Goal: Task Accomplishment & Management: Complete application form

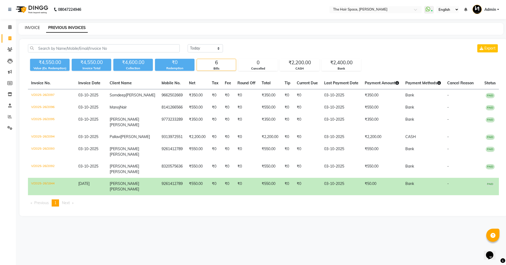
click at [30, 30] on link "INVOICE" at bounding box center [32, 27] width 15 height 5
select select "service"
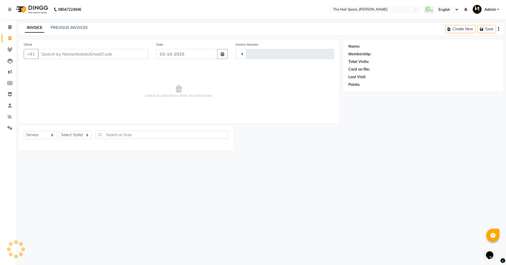
click at [30, 27] on link "INVOICE" at bounding box center [34, 27] width 19 height 9
type input "2098"
select select "6663"
click at [58, 30] on link "PREVIOUS INVOICES" at bounding box center [69, 27] width 37 height 5
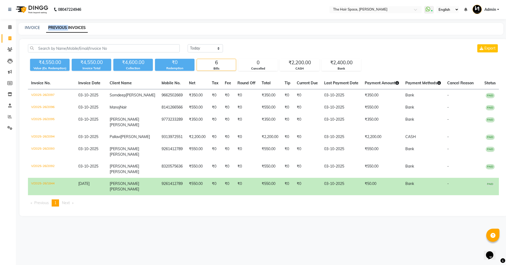
click at [58, 30] on link "PREVIOUS INVOICES" at bounding box center [67, 27] width 42 height 9
click at [35, 29] on link "INVOICE" at bounding box center [32, 27] width 15 height 5
select select "6663"
select select "service"
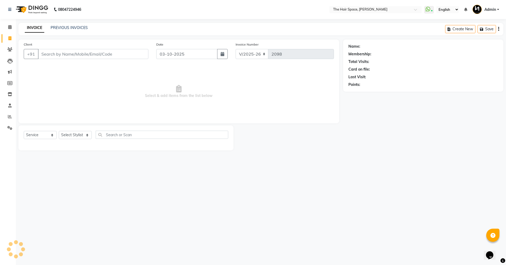
click at [73, 31] on div "INVOICE PREVIOUS INVOICES" at bounding box center [56, 28] width 76 height 6
click at [72, 28] on link "PREVIOUS INVOICES" at bounding box center [69, 27] width 37 height 5
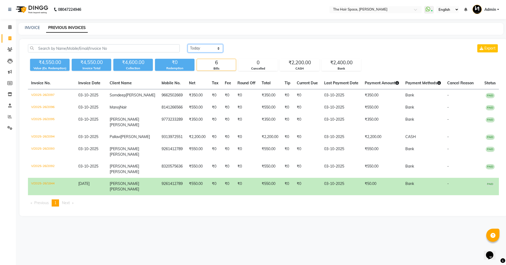
click at [199, 50] on select "Today Yesterday Custom Range" at bounding box center [205, 48] width 35 height 8
click at [188, 44] on select "Today Yesterday Custom Range" at bounding box center [205, 48] width 35 height 8
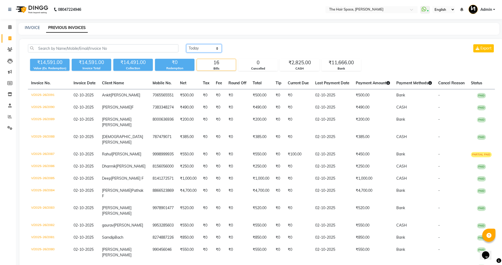
drag, startPoint x: 197, startPoint y: 48, endPoint x: 198, endPoint y: 51, distance: 3.4
click at [197, 48] on select "Today Yesterday Custom Range" at bounding box center [203, 48] width 35 height 8
click at [186, 44] on select "Today Yesterday Custom Range" at bounding box center [203, 48] width 35 height 8
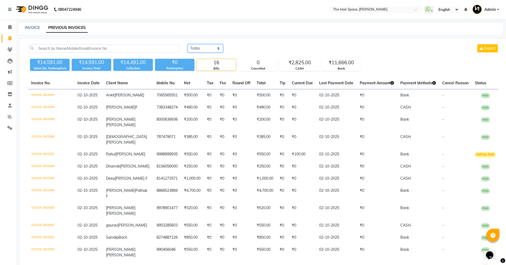
click at [197, 51] on select "Today Yesterday Custom Range" at bounding box center [205, 48] width 35 height 8
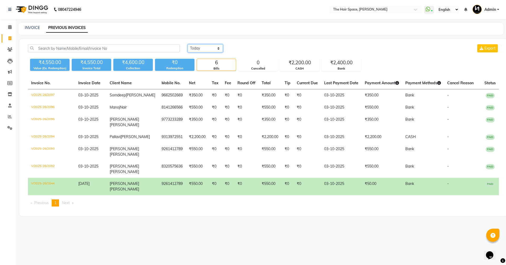
click at [188, 44] on select "Today Yesterday Custom Range" at bounding box center [205, 48] width 35 height 8
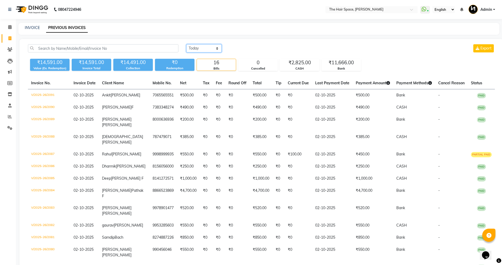
click at [196, 51] on select "Today Yesterday Custom Range" at bounding box center [203, 48] width 35 height 8
click at [186, 44] on select "Today Yesterday Custom Range" at bounding box center [203, 48] width 35 height 8
click at [197, 50] on select "Today Yesterday Custom Range" at bounding box center [203, 48] width 35 height 8
select select "today"
click at [186, 44] on select "Today Yesterday Custom Range" at bounding box center [203, 48] width 35 height 8
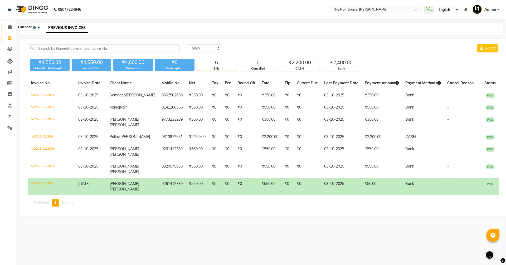
click at [9, 28] on icon at bounding box center [9, 27] width 3 height 4
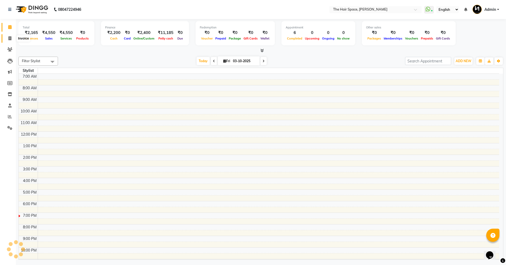
click at [7, 37] on span at bounding box center [9, 39] width 9 height 6
select select "service"
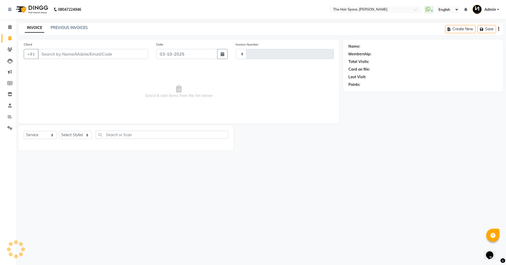
type input "2098"
select select "6663"
click at [66, 26] on link "PREVIOUS INVOICES" at bounding box center [69, 27] width 37 height 5
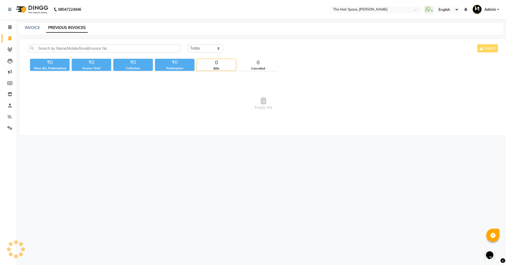
click at [64, 26] on link "PREVIOUS INVOICES" at bounding box center [67, 27] width 42 height 9
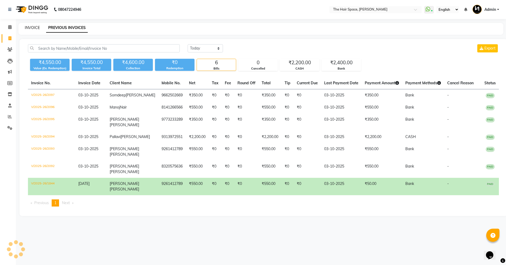
click at [27, 26] on link "INVOICE" at bounding box center [32, 27] width 15 height 5
select select "6663"
select select "service"
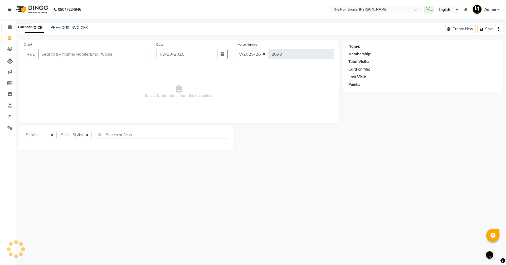
click at [9, 27] on icon at bounding box center [9, 27] width 3 height 4
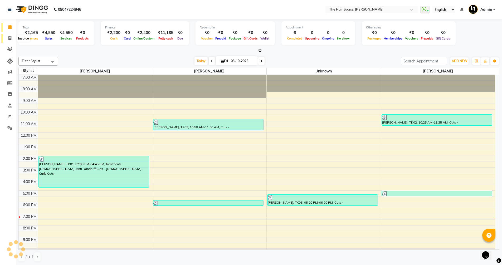
click at [7, 40] on span at bounding box center [9, 39] width 9 height 6
select select "service"
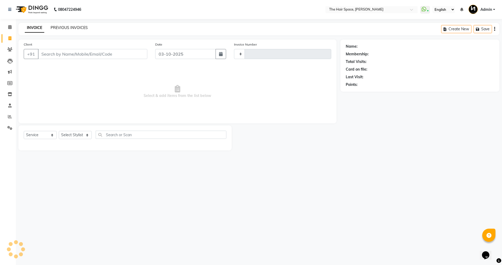
type input "2098"
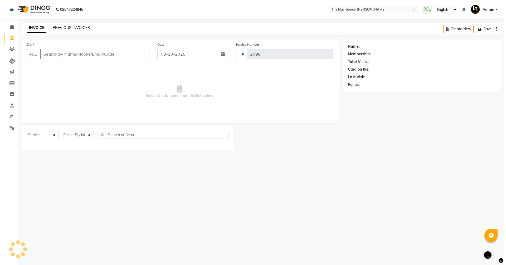
select select "6663"
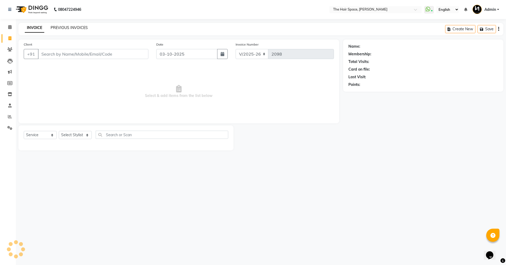
click at [71, 28] on link "PREVIOUS INVOICES" at bounding box center [69, 27] width 37 height 5
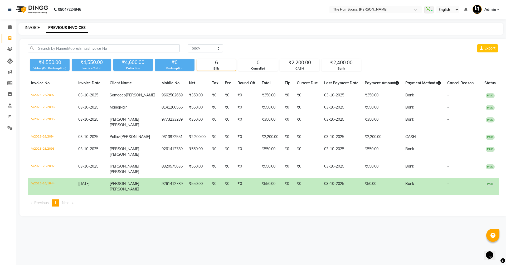
click at [33, 28] on link "INVOICE" at bounding box center [32, 27] width 15 height 5
select select "6663"
select select "service"
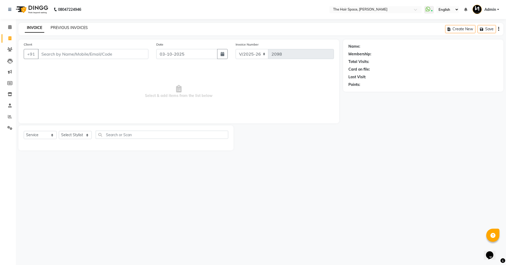
click at [65, 29] on link "PREVIOUS INVOICES" at bounding box center [69, 27] width 37 height 5
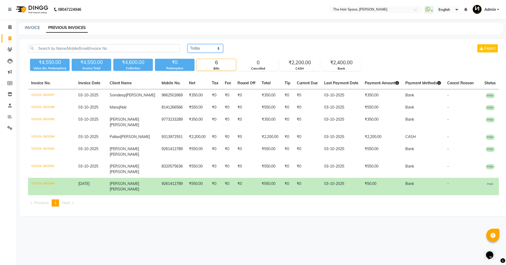
drag, startPoint x: 211, startPoint y: 49, endPoint x: 205, endPoint y: 55, distance: 7.8
click at [205, 55] on div "Today Yesterday Custom Range Export" at bounding box center [343, 50] width 319 height 12
click at [188, 44] on select "Today Yesterday Custom Range" at bounding box center [205, 48] width 35 height 8
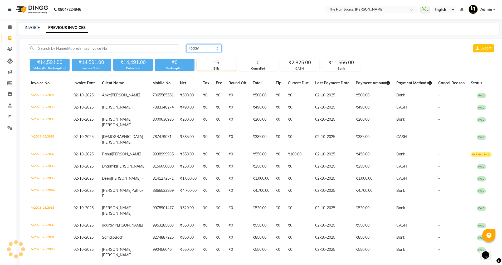
click at [199, 49] on select "Today Yesterday Custom Range" at bounding box center [203, 48] width 35 height 8
click at [186, 44] on select "Today Yesterday Custom Range" at bounding box center [203, 48] width 35 height 8
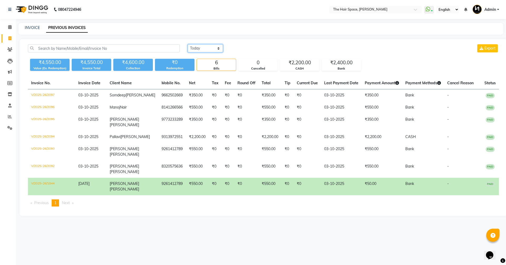
click at [202, 47] on select "Today Yesterday Custom Range" at bounding box center [205, 48] width 35 height 8
click at [188, 44] on select "Today Yesterday Custom Range" at bounding box center [205, 48] width 35 height 8
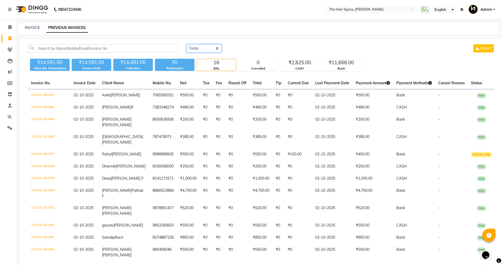
click at [201, 48] on select "Today Yesterday Custom Range" at bounding box center [203, 48] width 35 height 8
click at [186, 44] on select "Today Yesterday Custom Range" at bounding box center [203, 48] width 35 height 8
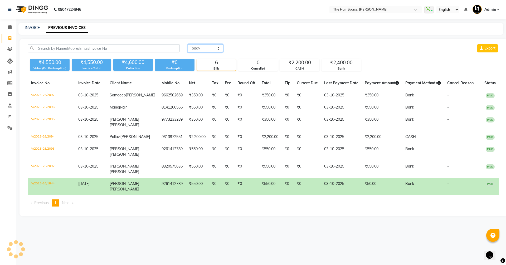
click at [198, 51] on select "Today Yesterday Custom Range" at bounding box center [205, 48] width 35 height 8
click at [200, 47] on select "Today Yesterday Custom Range" at bounding box center [205, 48] width 35 height 8
click at [200, 53] on div "Today Yesterday Custom Range Export" at bounding box center [343, 50] width 319 height 12
click at [200, 50] on select "Today Yesterday Custom Range" at bounding box center [205, 48] width 35 height 8
click at [188, 44] on select "Today Yesterday Custom Range" at bounding box center [205, 48] width 35 height 8
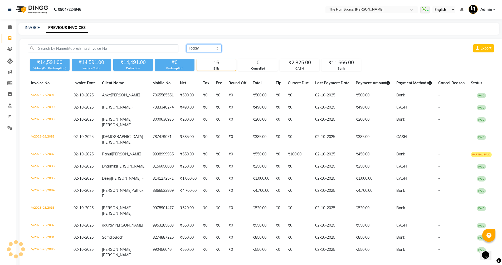
click at [203, 47] on select "Today Yesterday Custom Range" at bounding box center [203, 48] width 35 height 8
select select "today"
click at [186, 44] on select "Today Yesterday Custom Range" at bounding box center [203, 48] width 35 height 8
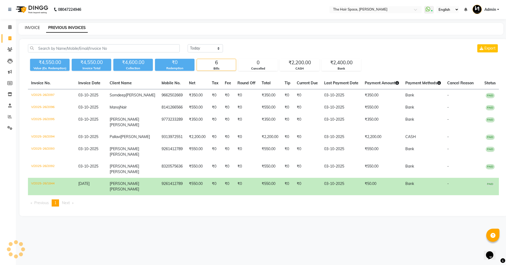
click at [34, 26] on link "INVOICE" at bounding box center [32, 27] width 15 height 5
select select "service"
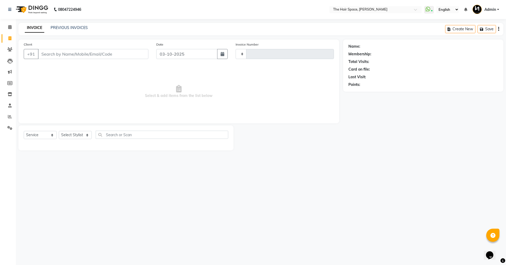
type input "2098"
select select "6663"
click at [74, 130] on div "Select Service Product Membership Package Voucher Prepaid Gift Card Select Styl…" at bounding box center [125, 137] width 215 height 25
click at [72, 137] on select "Select Stylist" at bounding box center [75, 135] width 33 height 8
select select "51969"
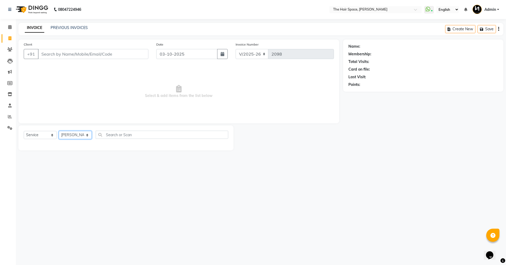
click at [59, 131] on select "Select Stylist [PERSON_NAME] Nai [PERSON_NAME] [PERSON_NAME] Unknown" at bounding box center [75, 135] width 33 height 8
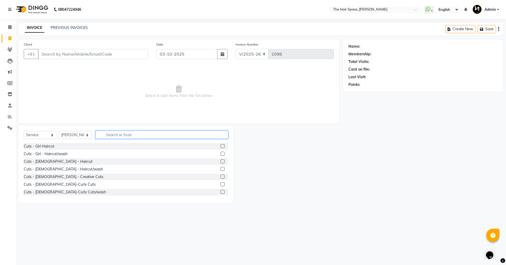
click at [106, 136] on input "text" at bounding box center [162, 135] width 133 height 8
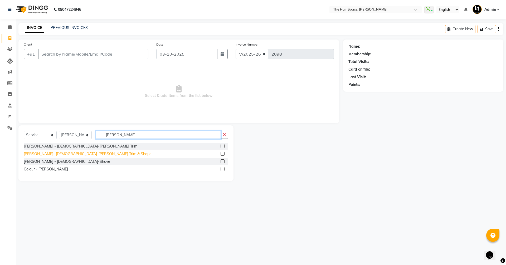
type input "BEARD"
click at [73, 154] on div "[PERSON_NAME]- [DEMOGRAPHIC_DATA]-[PERSON_NAME] Trim & Shape" at bounding box center [88, 154] width 128 height 6
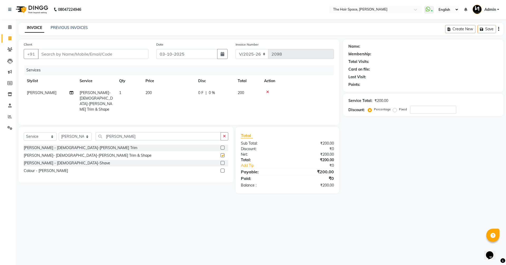
checkbox input "false"
click at [50, 53] on input "Client" at bounding box center [93, 54] width 110 height 10
type input "8"
type input "0"
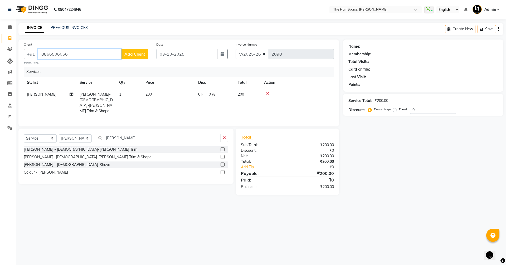
click at [82, 56] on input "8866506066" at bounding box center [80, 54] width 84 height 10
type input "8866506066"
click at [130, 54] on span "Add Client" at bounding box center [134, 53] width 21 height 5
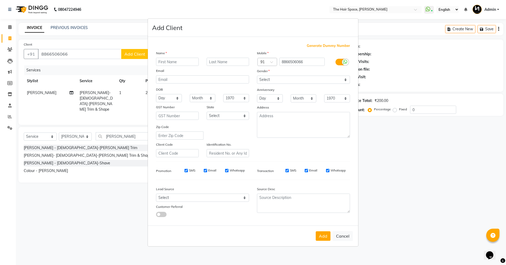
click at [166, 63] on input "text" at bounding box center [177, 62] width 43 height 8
type input "s"
type input "Sanskar"
type input "Jain"
click at [265, 83] on select "Select Male Female Other Prefer Not To Say" at bounding box center [303, 80] width 93 height 8
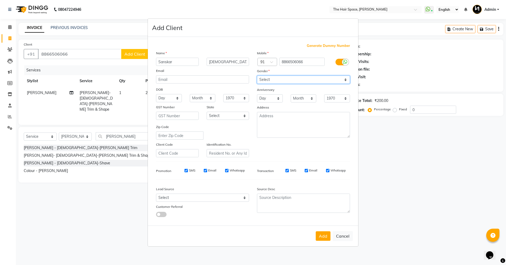
select select "male"
click at [257, 76] on select "Select Male Female Other Prefer Not To Say" at bounding box center [303, 80] width 93 height 8
click at [192, 197] on select "Select Walk-in Referral Internet Friend Word of Mouth Advertisement Facebook Ju…" at bounding box center [202, 198] width 93 height 8
select select "47092"
click at [156, 194] on select "Select Walk-in Referral Internet Friend Word of Mouth Advertisement Facebook Ju…" at bounding box center [202, 198] width 93 height 8
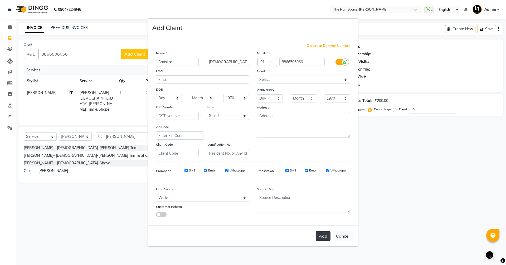
click at [324, 238] on button "Add" at bounding box center [323, 235] width 15 height 9
select select
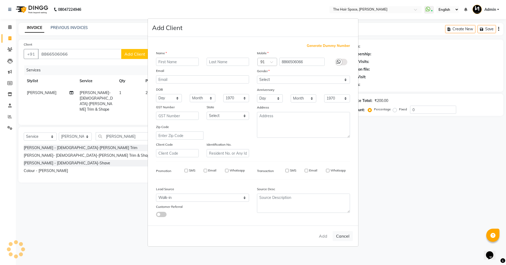
select select
checkbox input "false"
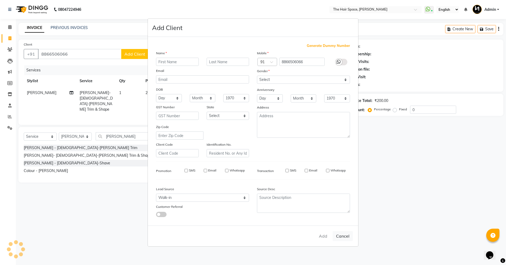
checkbox input "false"
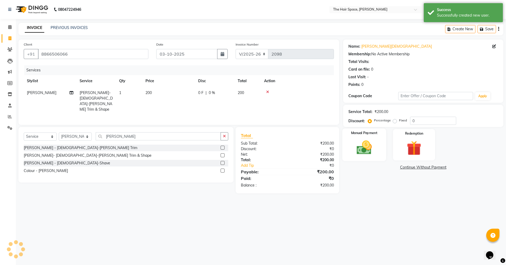
click at [369, 148] on img at bounding box center [364, 147] width 25 height 17
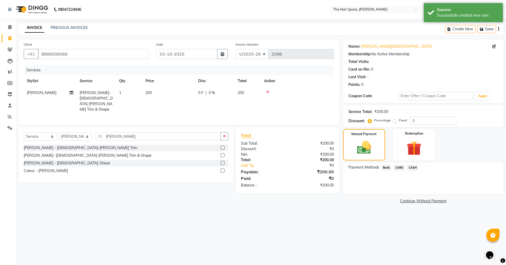
click at [395, 171] on div "CARD" at bounding box center [397, 168] width 13 height 7
click at [384, 165] on span "Bank" at bounding box center [386, 168] width 10 height 6
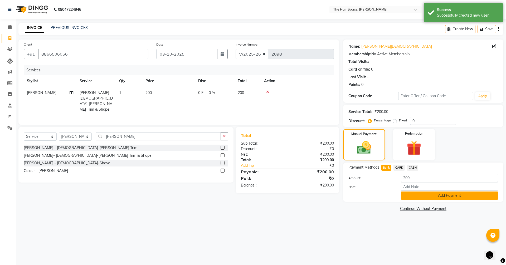
click at [417, 195] on button "Add Payment" at bounding box center [449, 196] width 97 height 8
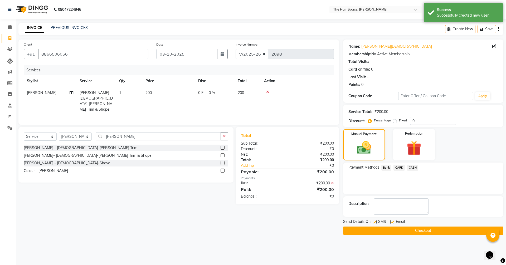
click at [408, 231] on button "Checkout" at bounding box center [423, 231] width 160 height 8
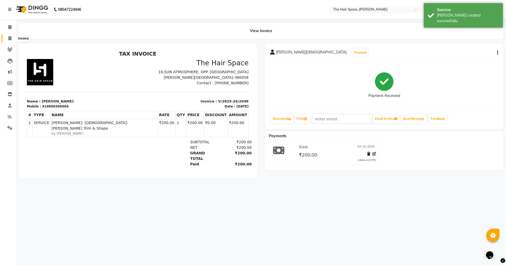
click at [10, 37] on icon at bounding box center [9, 38] width 3 height 4
select select "service"
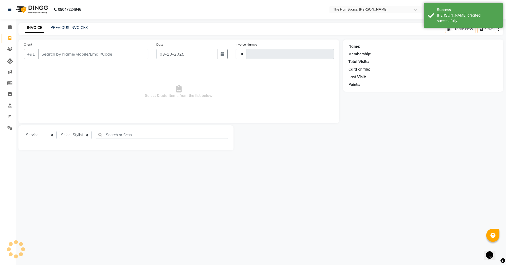
type input "2099"
select select "6663"
click at [64, 30] on div "PREVIOUS INVOICES" at bounding box center [69, 28] width 37 height 6
click at [64, 30] on link "PREVIOUS INVOICES" at bounding box center [69, 27] width 37 height 5
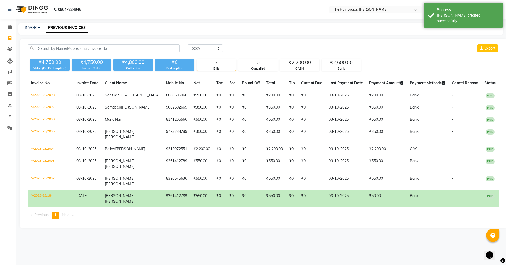
click at [65, 27] on link "PREVIOUS INVOICES" at bounding box center [67, 27] width 42 height 9
click at [31, 29] on link "INVOICE" at bounding box center [32, 27] width 15 height 5
select select "service"
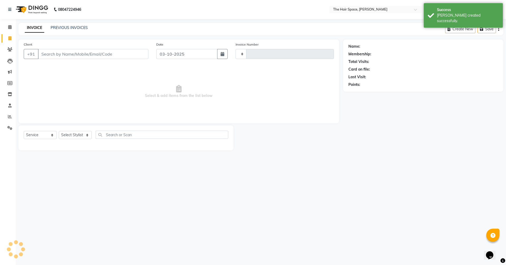
type input "2099"
click at [32, 27] on link "INVOICE" at bounding box center [34, 27] width 19 height 9
select select "6663"
click at [0, 30] on li "Calendar" at bounding box center [8, 27] width 16 height 11
click at [16, 28] on main "INVOICE PREVIOUS INVOICES Create New Save Client +91 Date 03-10-2025 Invoice Nu…" at bounding box center [261, 90] width 490 height 135
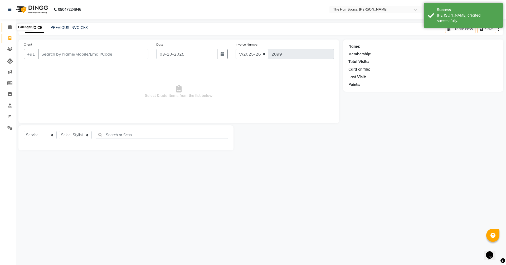
click at [13, 27] on span at bounding box center [9, 27] width 9 height 6
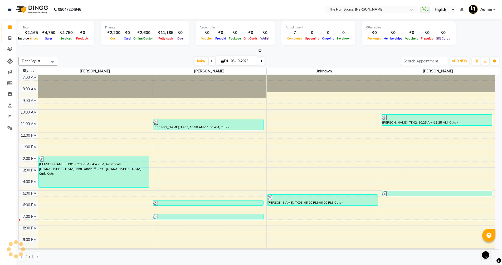
click at [9, 35] on link "Invoice" at bounding box center [8, 38] width 13 height 9
select select "service"
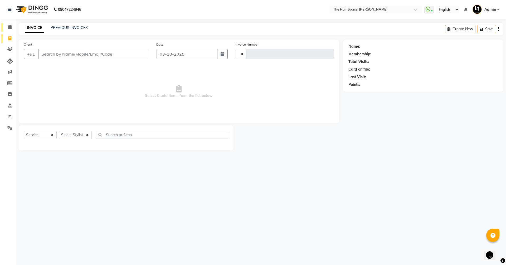
type input "2099"
select select "6663"
click at [64, 29] on link "PREVIOUS INVOICES" at bounding box center [69, 27] width 37 height 5
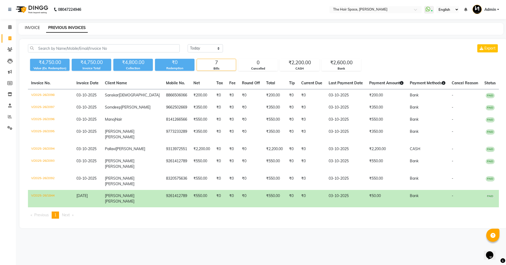
click at [38, 27] on link "INVOICE" at bounding box center [32, 27] width 15 height 5
select select "6663"
select select "service"
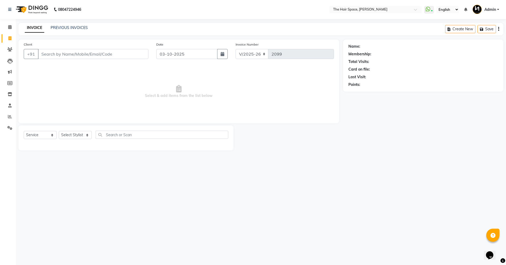
click at [69, 25] on div "INVOICE PREVIOUS INVOICES Create New Save" at bounding box center [260, 29] width 485 height 12
click at [68, 27] on link "PREVIOUS INVOICES" at bounding box center [69, 27] width 37 height 5
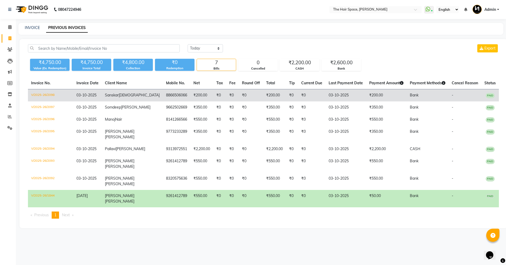
click at [163, 94] on td "8866506066" at bounding box center [176, 95] width 27 height 12
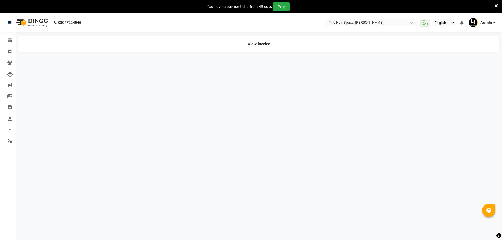
click at [495, 4] on icon at bounding box center [495, 5] width 3 height 5
click at [495, 13] on nav "08047224946 Select Location × The Hair Space, Shela WhatsApp Status ✕ Status: C…" at bounding box center [251, 22] width 502 height 19
click at [496, 13] on nav "08047224946 Select Location × The Hair Space, Shela WhatsApp Status ✕ Status: C…" at bounding box center [251, 22] width 502 height 19
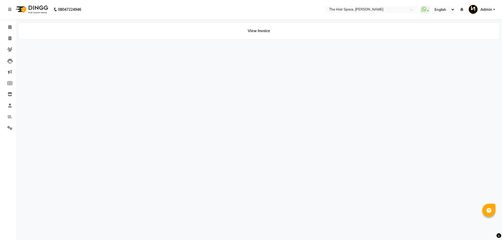
click at [496, 4] on nav "08047224946 Select Location × The Hair Space, Shela WhatsApp Status ✕ Status: C…" at bounding box center [251, 9] width 502 height 19
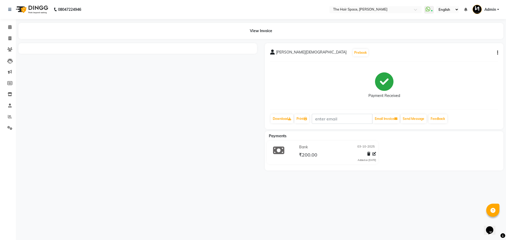
click at [497, 53] on icon "button" at bounding box center [497, 53] width 1 height 0
click at [463, 59] on div "Edit Invoice" at bounding box center [471, 59] width 36 height 7
select select "service"
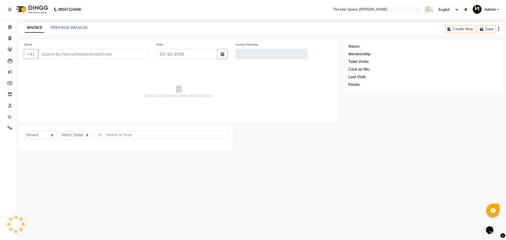
type input "8866506066"
type input "V/2025-26/2098"
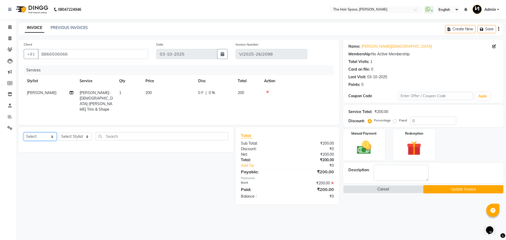
click at [41, 135] on select "Select Service Product Membership Package Voucher Prepaid Gift Card" at bounding box center [40, 137] width 33 height 8
select select "membership"
click at [24, 133] on select "Select Service Product Membership Package Voucher Prepaid Gift Card" at bounding box center [40, 137] width 33 height 8
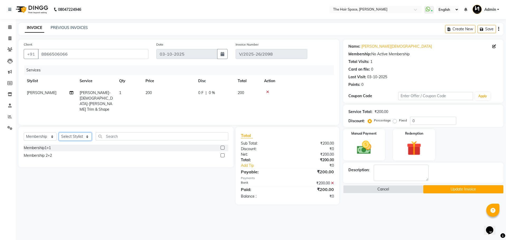
click at [68, 133] on select "Select Stylist [PERSON_NAME] Nai [PERSON_NAME] [PERSON_NAME] Unknown" at bounding box center [75, 137] width 33 height 8
select select "51969"
click at [59, 133] on select "Select Stylist [PERSON_NAME] Nai [PERSON_NAME] [PERSON_NAME] Unknown" at bounding box center [75, 137] width 33 height 8
click at [45, 147] on div "Membership1+1" at bounding box center [37, 148] width 27 height 6
select select "select"
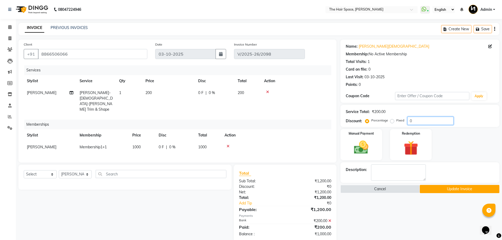
click at [412, 119] on input "0" at bounding box center [430, 121] width 46 height 8
type input "20"
click at [330, 219] on icon at bounding box center [329, 221] width 3 height 4
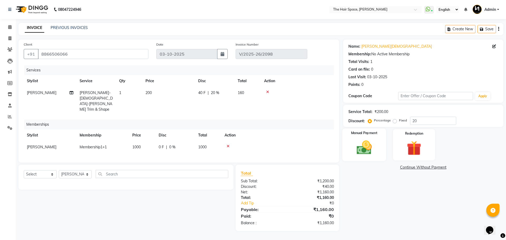
click at [379, 144] on div "Manual Payment" at bounding box center [364, 145] width 44 height 32
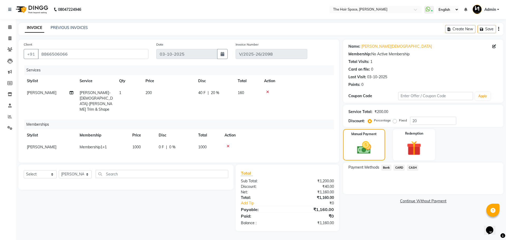
click at [386, 167] on span "Bank" at bounding box center [386, 168] width 10 height 6
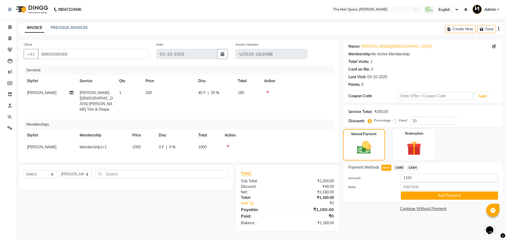
click at [399, 167] on span "CARD" at bounding box center [398, 168] width 11 height 6
click at [389, 167] on span "Bank" at bounding box center [386, 168] width 10 height 6
click at [495, 45] on icon at bounding box center [494, 47] width 4 height 4
select select "male"
select select "47092"
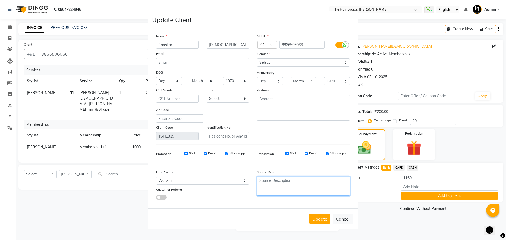
click at [267, 178] on textarea at bounding box center [303, 186] width 93 height 19
type textarea "s"
type textarea "Smruti Jain(8291118608)"
click at [314, 216] on button "Update" at bounding box center [319, 218] width 21 height 9
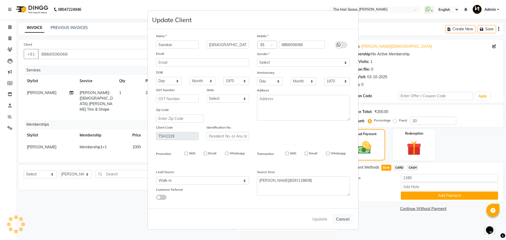
select select
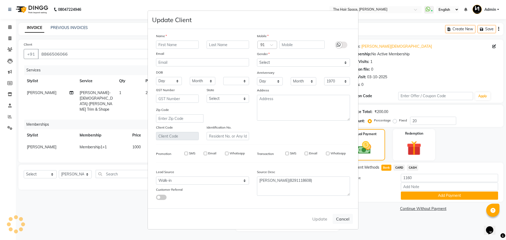
select select
checkbox input "false"
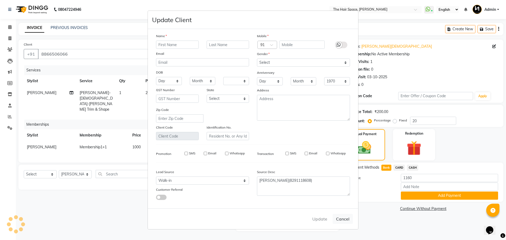
checkbox input "false"
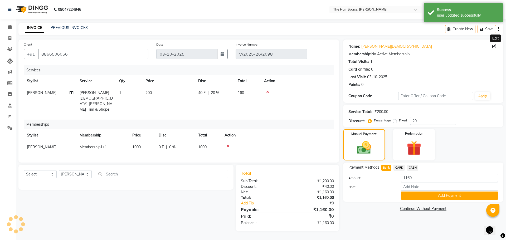
click at [397, 167] on span "CARD" at bounding box center [398, 168] width 11 height 6
click at [385, 167] on span "Bank" at bounding box center [386, 168] width 10 height 6
click at [422, 196] on button "Add Payment" at bounding box center [449, 196] width 97 height 8
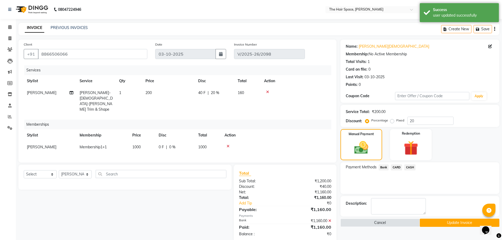
click at [449, 222] on button "Update Invoice" at bounding box center [460, 223] width 80 height 8
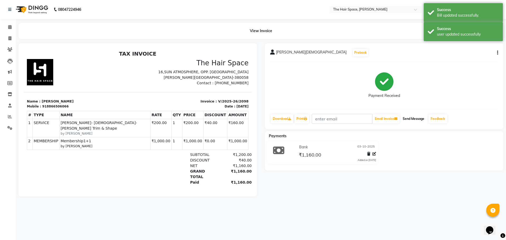
click at [416, 119] on button "Send Message" at bounding box center [413, 118] width 26 height 9
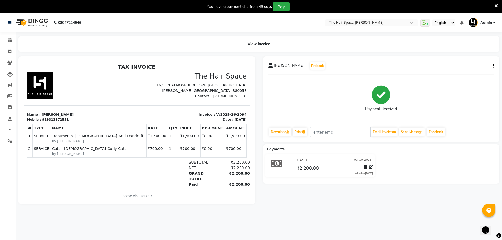
click at [115, 71] on div "TAX INVOICE The Hair Space 16,SUN ATMOSPHERE, OPP. [GEOGRAPHIC_DATA][PERSON_NAM…" at bounding box center [137, 135] width 226 height 142
click at [8, 51] on icon at bounding box center [9, 52] width 3 height 4
select select "service"
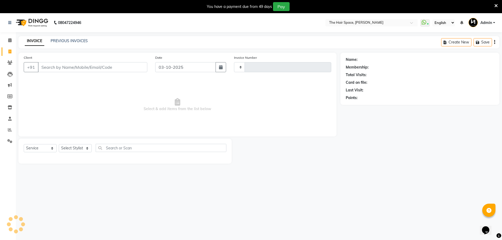
scroll to position [13, 0]
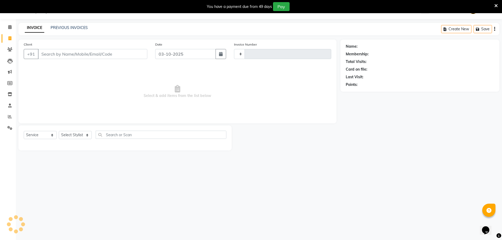
type input "2099"
select select "6663"
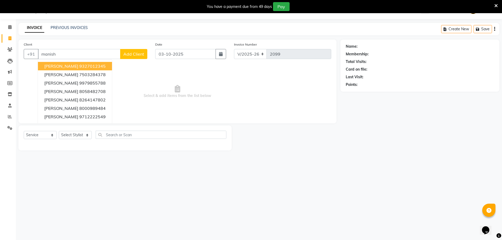
click at [63, 66] on span "[PERSON_NAME]" at bounding box center [61, 65] width 34 height 5
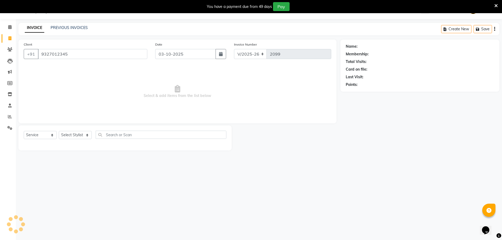
type input "9327012345"
click at [82, 137] on select "Select Stylist [PERSON_NAME] Nai [PERSON_NAME] [PERSON_NAME] Unknown" at bounding box center [75, 135] width 33 height 8
select select "82347"
click at [59, 131] on select "Select Stylist [PERSON_NAME] Nai [PERSON_NAME] [PERSON_NAME] Unknown" at bounding box center [75, 135] width 33 height 8
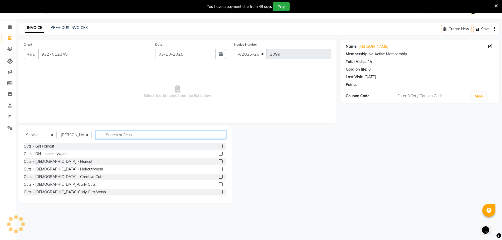
click at [116, 134] on input "text" at bounding box center [161, 135] width 131 height 8
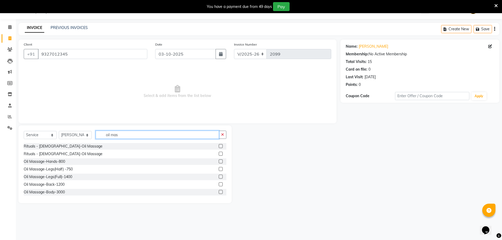
type input "oil mas"
click at [46, 150] on div "Rituals - [DEMOGRAPHIC_DATA]-Oil Massage Rituals - [DEMOGRAPHIC_DATA]-Oil Massa…" at bounding box center [125, 169] width 203 height 53
click at [46, 145] on div "Rituals - [DEMOGRAPHIC_DATA]-Oil Massage" at bounding box center [63, 147] width 79 height 6
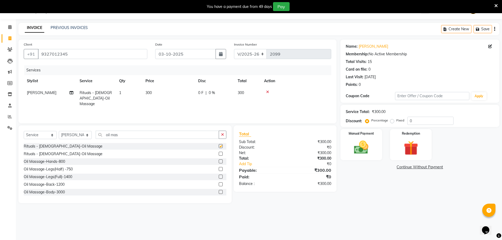
checkbox input "false"
click at [134, 137] on input "oil mas" at bounding box center [157, 135] width 123 height 8
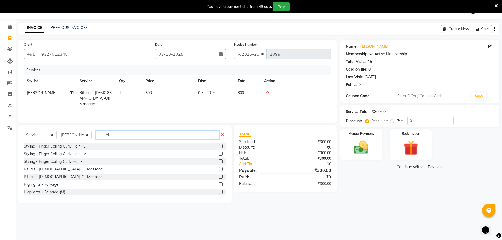
type input "o"
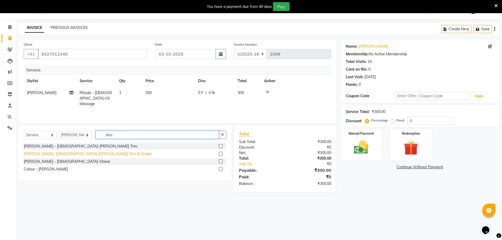
type input "bea"
click at [66, 155] on div "[PERSON_NAME]- [DEMOGRAPHIC_DATA]-[PERSON_NAME] Trim & Shape" at bounding box center [88, 154] width 128 height 6
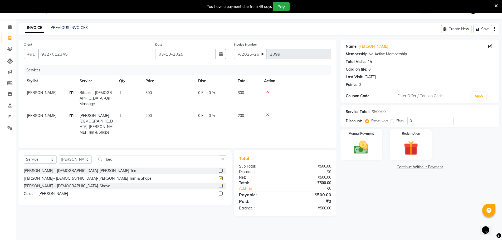
checkbox input "false"
click at [363, 152] on img at bounding box center [361, 147] width 24 height 17
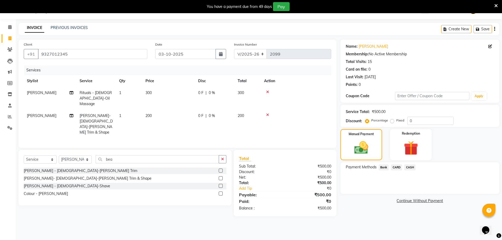
click at [411, 166] on span "CASH" at bounding box center [409, 167] width 11 height 6
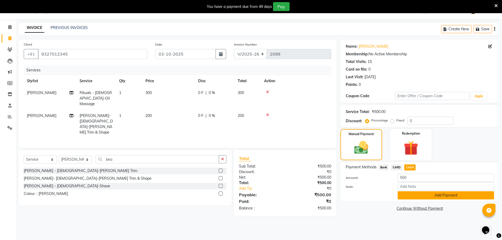
click at [416, 197] on button "Add Payment" at bounding box center [446, 195] width 96 height 8
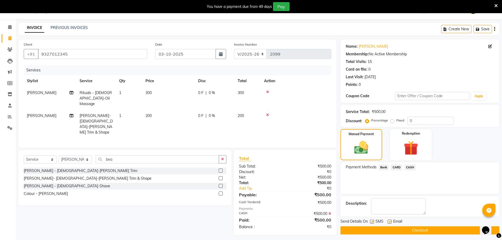
click at [415, 229] on button "Checkout" at bounding box center [419, 230] width 159 height 8
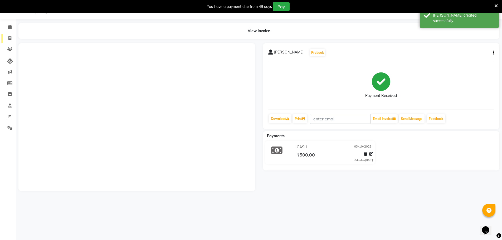
click at [13, 40] on span at bounding box center [9, 39] width 9 height 6
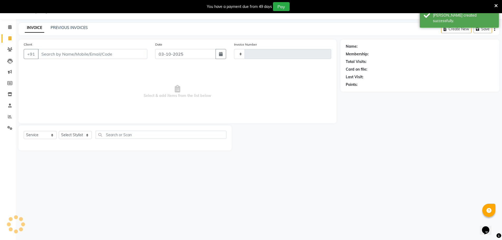
click at [12, 37] on span at bounding box center [9, 39] width 9 height 6
select select "service"
select select "6663"
type input "2100"
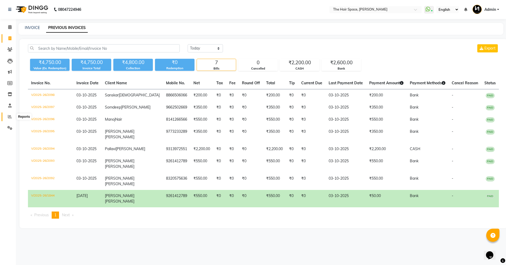
click at [9, 116] on icon at bounding box center [10, 117] width 4 height 4
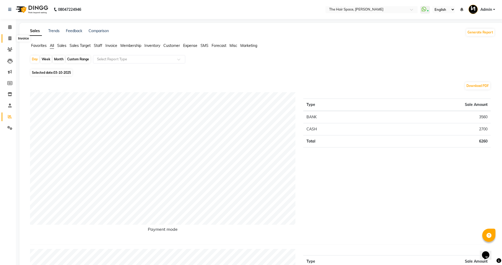
click at [9, 36] on icon at bounding box center [9, 38] width 3 height 4
select select "service"
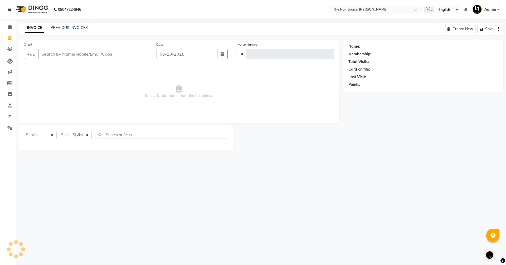
type input "2100"
select select "6663"
